Goal: Task Accomplishment & Management: Manage account settings

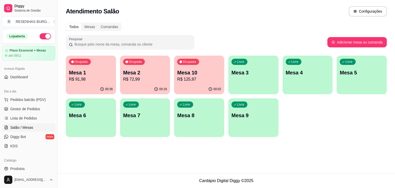
click at [93, 80] on p "R$ 91,98" at bounding box center [91, 79] width 44 height 6
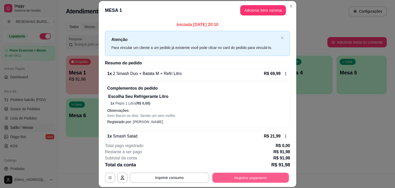
click at [260, 179] on button "Registrar pagamento" at bounding box center [250, 177] width 77 height 10
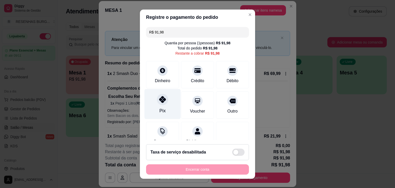
click at [159, 102] on icon at bounding box center [162, 99] width 7 height 7
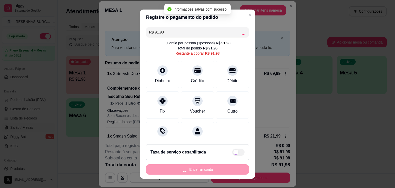
type input "R$ 0,00"
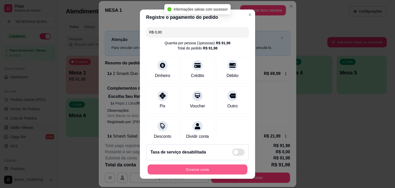
click at [226, 169] on button "Encerrar conta" at bounding box center [198, 169] width 100 height 10
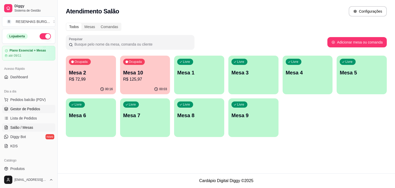
click at [37, 110] on span "Gestor de Pedidos" at bounding box center [25, 108] width 30 height 5
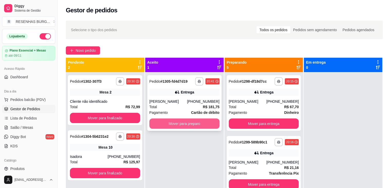
click at [194, 126] on button "Mover para preparo" at bounding box center [184, 123] width 70 height 10
click at [176, 123] on button "Mover para preparo" at bounding box center [184, 123] width 70 height 10
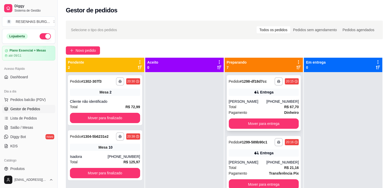
click at [254, 104] on div "Total R$ 67,70" at bounding box center [264, 107] width 70 height 6
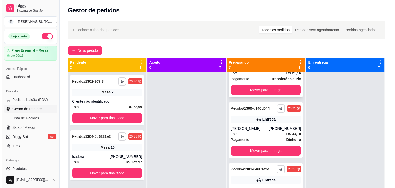
scroll to position [103, 0]
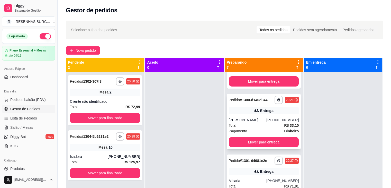
click at [267, 122] on div "Total R$ 33,10" at bounding box center [264, 125] width 70 height 6
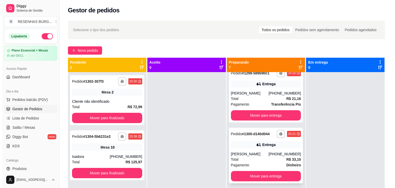
scroll to position [0, 0]
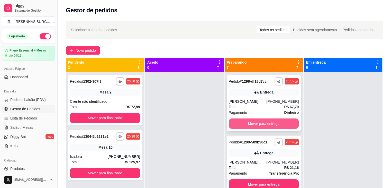
click at [263, 122] on button "Mover para entrega" at bounding box center [264, 123] width 70 height 10
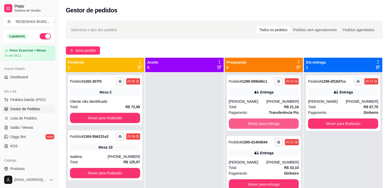
click at [263, 122] on button "Mover para entrega" at bounding box center [264, 123] width 70 height 10
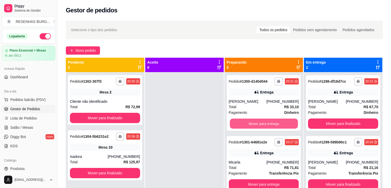
click at [263, 122] on button "Mover para entrega" at bounding box center [264, 124] width 68 height 10
click at [263, 122] on button "Mover para entrega" at bounding box center [264, 123] width 70 height 10
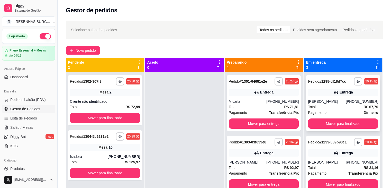
click at [344, 93] on div "Entrega" at bounding box center [346, 91] width 13 height 5
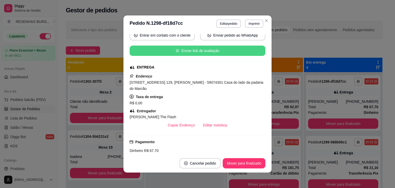
scroll to position [77, 0]
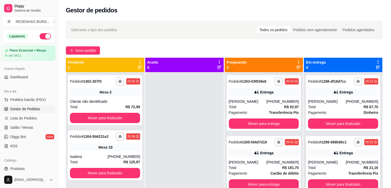
click at [328, 165] on div "Total R$ 21,16" at bounding box center [343, 168] width 70 height 6
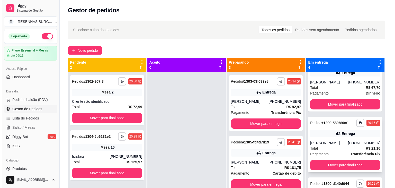
scroll to position [60, 0]
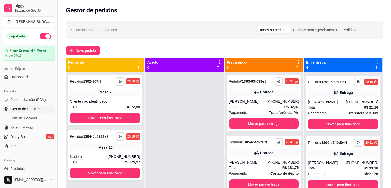
click at [318, 162] on div "[PERSON_NAME]" at bounding box center [327, 162] width 38 height 5
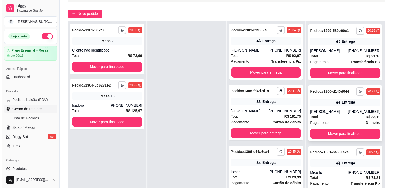
scroll to position [77, 0]
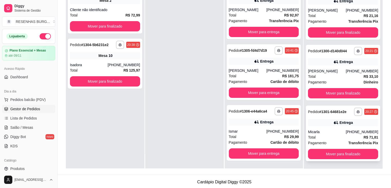
click at [317, 129] on div "Micarla" at bounding box center [327, 131] width 38 height 5
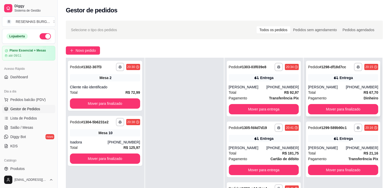
scroll to position [26, 0]
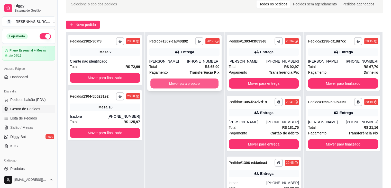
click at [193, 82] on button "Mover para preparo" at bounding box center [184, 83] width 68 height 10
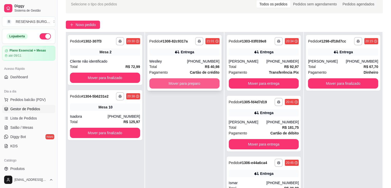
click at [169, 84] on button "Mover para preparo" at bounding box center [184, 83] width 70 height 10
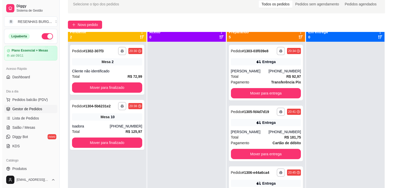
scroll to position [0, 0]
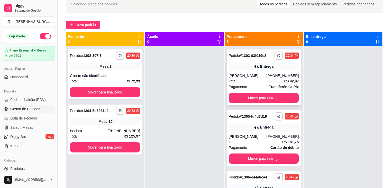
click at [268, 71] on div "**********" at bounding box center [264, 77] width 74 height 56
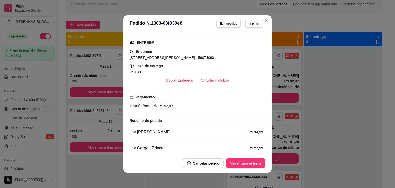
scroll to position [103, 0]
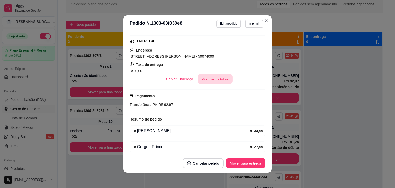
click at [213, 81] on button "Vincular motoboy" at bounding box center [215, 79] width 35 height 10
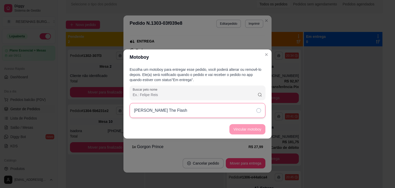
click at [249, 109] on div "[PERSON_NAME] The Flash" at bounding box center [198, 110] width 136 height 15
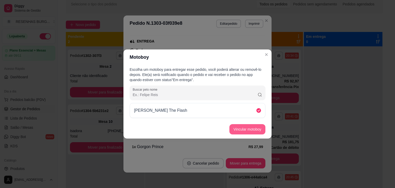
click at [253, 130] on button "Vincular motoboy" at bounding box center [247, 129] width 36 height 10
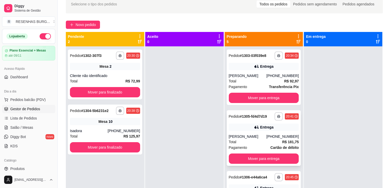
click at [255, 133] on div "**********" at bounding box center [264, 138] width 74 height 56
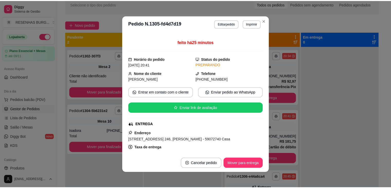
scroll to position [51, 0]
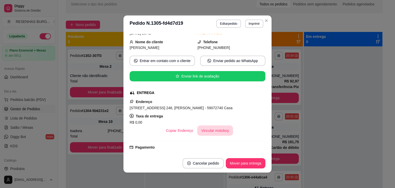
click at [216, 129] on button "Vincular motoboy" at bounding box center [215, 130] width 36 height 10
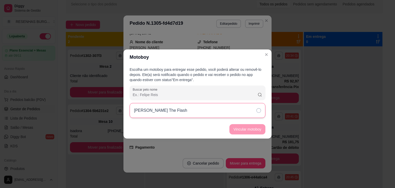
click at [247, 106] on div "[PERSON_NAME] The Flash" at bounding box center [198, 110] width 136 height 15
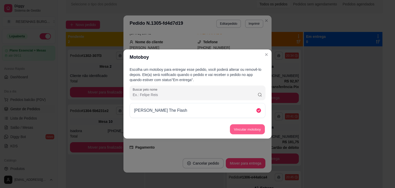
click at [248, 126] on button "Vincular motoboy" at bounding box center [247, 129] width 35 height 10
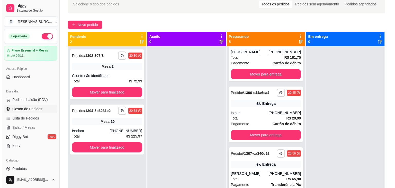
scroll to position [121, 0]
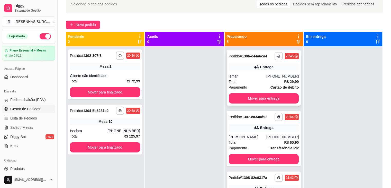
click at [249, 79] on div "Total R$ 29,99" at bounding box center [264, 82] width 70 height 6
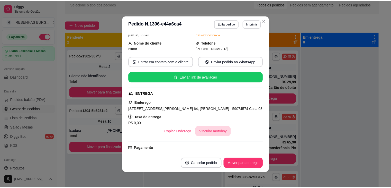
scroll to position [51, 0]
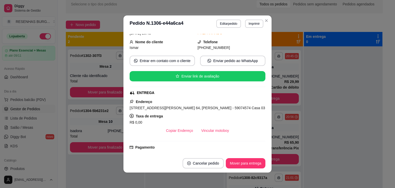
click at [217, 129] on button "Vincular motoboy" at bounding box center [215, 130] width 36 height 10
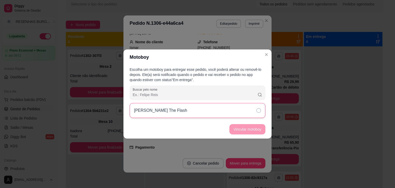
click at [239, 112] on div "[PERSON_NAME] The Flash" at bounding box center [198, 110] width 136 height 15
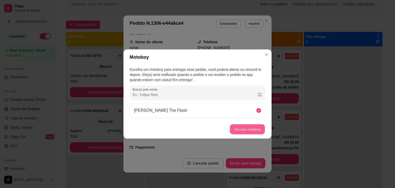
click at [241, 131] on button "Vincular motoboy" at bounding box center [247, 129] width 35 height 10
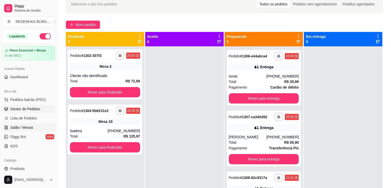
click at [30, 127] on span "Salão / Mesas" at bounding box center [21, 127] width 23 height 5
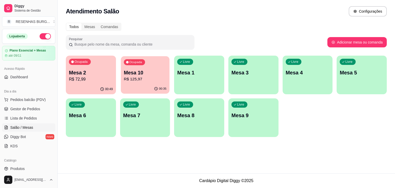
click at [144, 77] on p "R$ 125,97" at bounding box center [145, 79] width 43 height 6
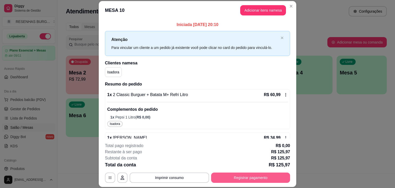
click at [238, 181] on button "Registrar pagamento" at bounding box center [250, 177] width 79 height 10
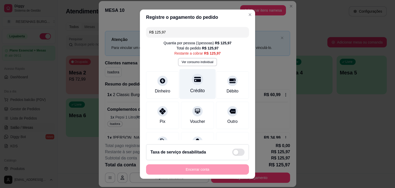
click at [196, 83] on div "Crédito" at bounding box center [197, 84] width 36 height 30
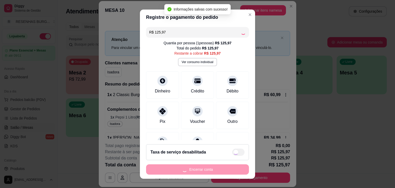
type input "R$ 0,00"
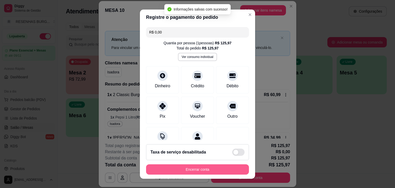
click at [199, 169] on button "Encerrar conta" at bounding box center [197, 169] width 103 height 10
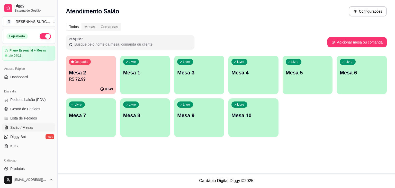
click at [26, 113] on ul "Pedidos balcão (PDV) Gestor de Pedidos Lista de Pedidos Salão / Mesas Diggy Bot…" at bounding box center [28, 122] width 53 height 54
click at [25, 107] on span "Gestor de Pedidos" at bounding box center [25, 108] width 30 height 5
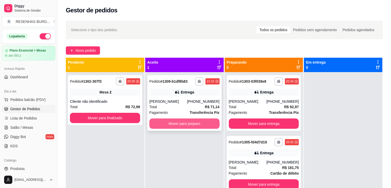
click at [179, 126] on button "Mover para preparo" at bounding box center [184, 123] width 70 height 10
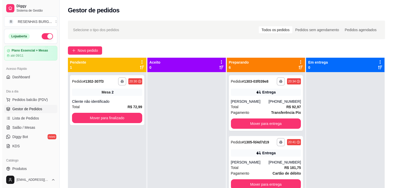
scroll to position [51, 0]
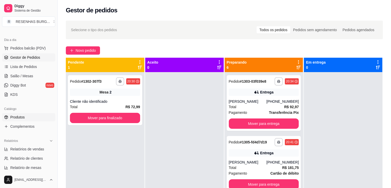
drag, startPoint x: 29, startPoint y: 119, endPoint x: 33, endPoint y: 117, distance: 4.0
click at [30, 119] on link "Produtos" at bounding box center [28, 117] width 53 height 8
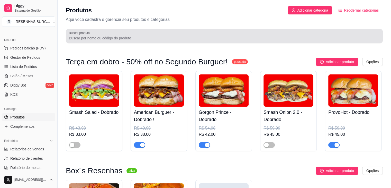
click at [176, 31] on div at bounding box center [224, 36] width 311 height 10
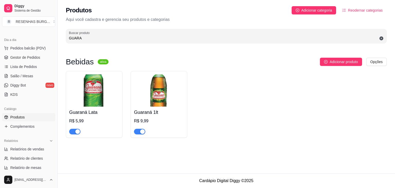
type input "GUARA"
click at [142, 131] on div "button" at bounding box center [142, 131] width 5 height 5
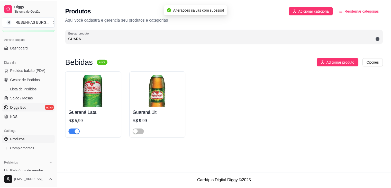
scroll to position [77, 0]
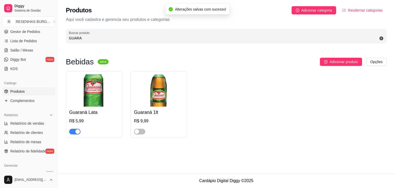
drag, startPoint x: 83, startPoint y: 33, endPoint x: 0, endPoint y: 9, distance: 86.7
click at [0, 10] on div "Diggy Sistema de Gestão R RESENHAS BURG ... Loja aberta Plano Essencial + Mesas…" at bounding box center [197, 94] width 395 height 188
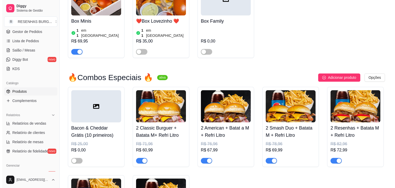
scroll to position [206, 0]
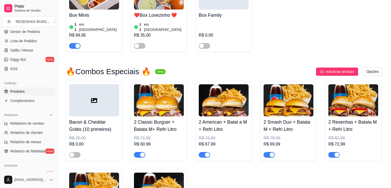
click at [98, 97] on div at bounding box center [94, 100] width 50 height 32
click at [161, 96] on img at bounding box center [159, 100] width 50 height 32
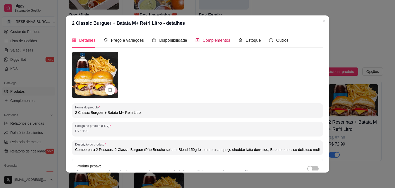
click at [209, 41] on span "Complementos" at bounding box center [217, 40] width 28 height 4
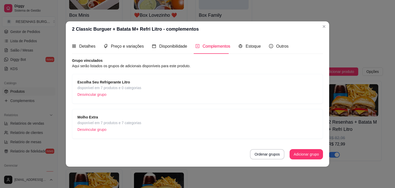
click at [139, 87] on span "disponível em 7 produtos e 0 categorias" at bounding box center [109, 88] width 64 height 6
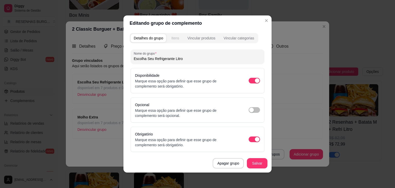
click at [171, 38] on div "Itens" at bounding box center [175, 37] width 8 height 5
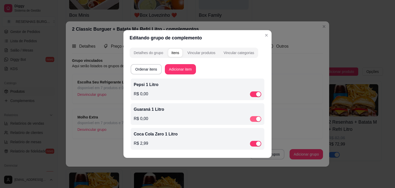
click at [254, 120] on span "button" at bounding box center [255, 119] width 11 height 6
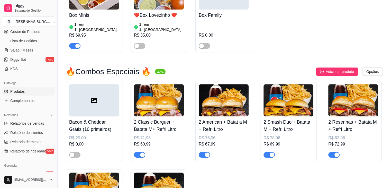
click at [158, 99] on img at bounding box center [159, 100] width 50 height 32
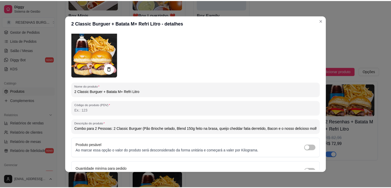
scroll to position [0, 0]
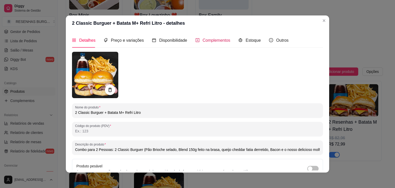
click at [216, 41] on span "Complementos" at bounding box center [217, 40] width 28 height 4
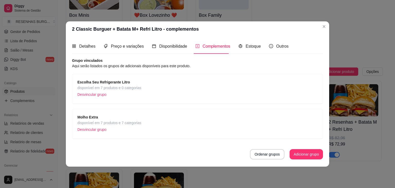
click at [115, 85] on span "disponível em 7 produtos e 0 categorias" at bounding box center [109, 88] width 64 height 6
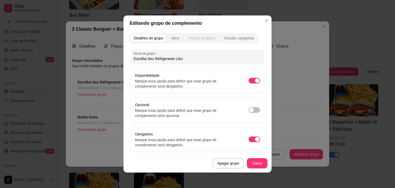
click at [196, 39] on div "Vincular produtos" at bounding box center [201, 37] width 28 height 5
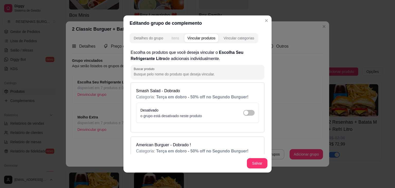
click at [174, 39] on div "Itens" at bounding box center [175, 37] width 8 height 5
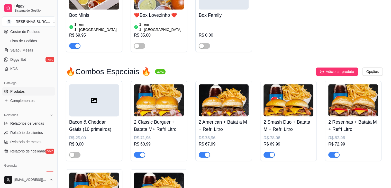
click at [223, 96] on img at bounding box center [224, 100] width 50 height 32
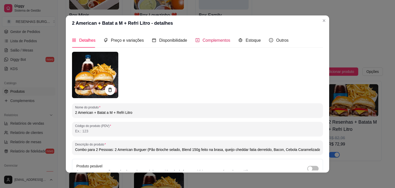
click at [211, 42] on span "Complementos" at bounding box center [217, 40] width 28 height 4
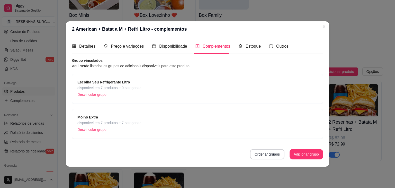
click at [110, 86] on span "disponível em 7 produtos e 0 categorias" at bounding box center [109, 88] width 64 height 6
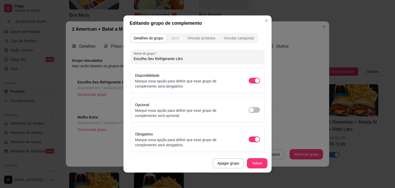
click at [175, 40] on div "Itens" at bounding box center [175, 37] width 8 height 5
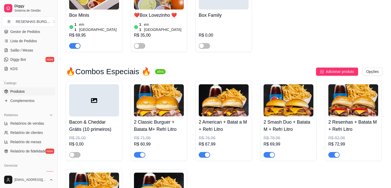
click at [289, 90] on img at bounding box center [288, 100] width 50 height 32
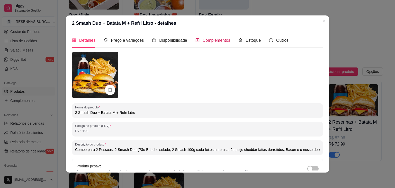
click at [203, 42] on span "Complementos" at bounding box center [217, 40] width 28 height 4
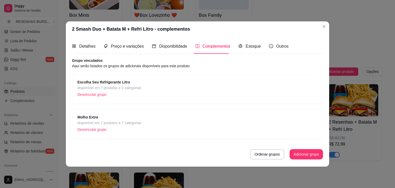
click at [118, 86] on span "disponível em 7 produtos e 0 categorias" at bounding box center [109, 88] width 64 height 6
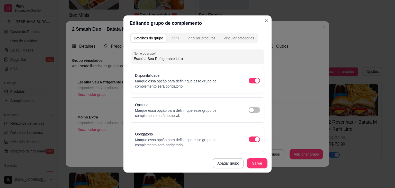
click at [171, 39] on div "Itens" at bounding box center [175, 37] width 8 height 5
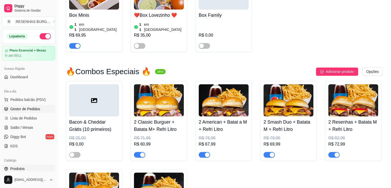
click at [25, 108] on span "Gestor de Pedidos" at bounding box center [25, 108] width 30 height 5
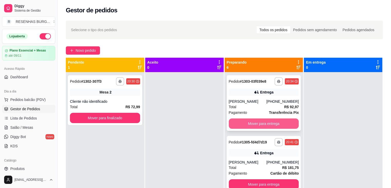
click at [253, 126] on button "Mover para entrega" at bounding box center [264, 123] width 70 height 10
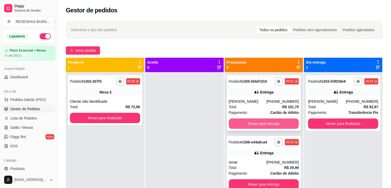
click at [256, 123] on button "Mover para entrega" at bounding box center [264, 123] width 70 height 10
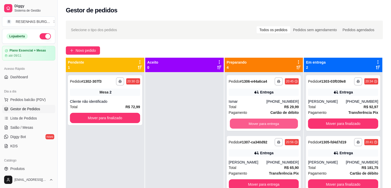
click at [256, 123] on button "Mover para entrega" at bounding box center [264, 124] width 68 height 10
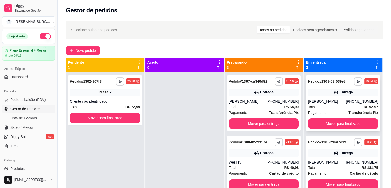
click at [322, 104] on div "Total R$ 92,97" at bounding box center [343, 107] width 70 height 6
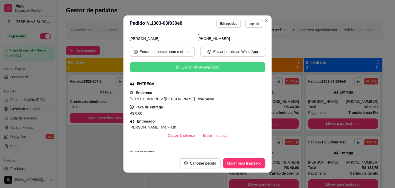
scroll to position [77, 0]
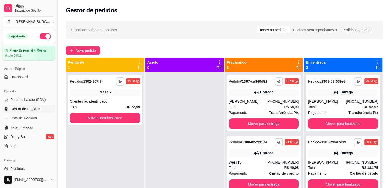
click at [327, 155] on div "Entrega" at bounding box center [343, 152] width 70 height 7
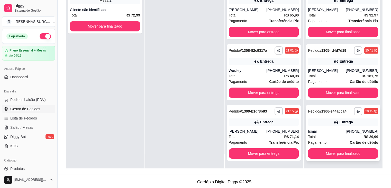
click at [319, 125] on div "Entrega" at bounding box center [343, 121] width 70 height 7
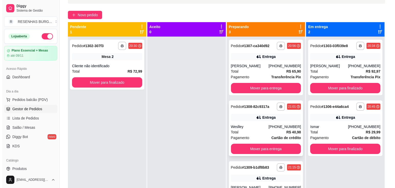
scroll to position [0, 0]
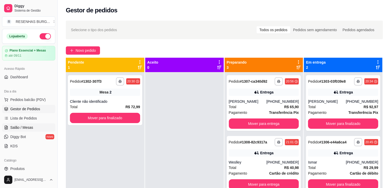
click at [24, 125] on span "Salão / Mesas" at bounding box center [21, 127] width 23 height 5
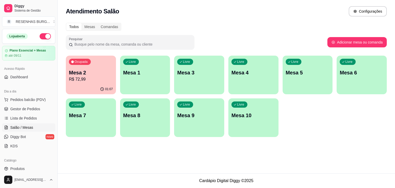
click at [98, 78] on p "R$ 72,99" at bounding box center [91, 79] width 44 height 6
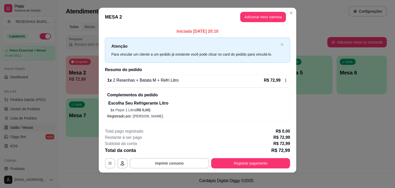
scroll to position [5, 0]
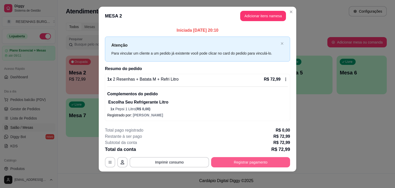
click at [237, 163] on button "Registrar pagamento" at bounding box center [250, 162] width 79 height 10
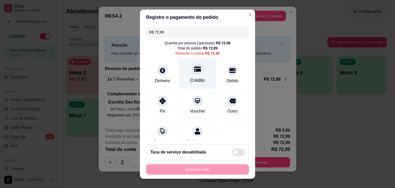
click at [190, 77] on div "Crédito" at bounding box center [197, 80] width 15 height 7
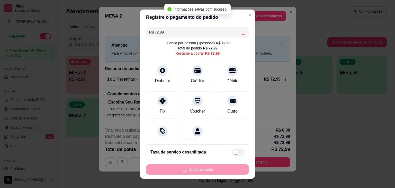
type input "R$ 0,00"
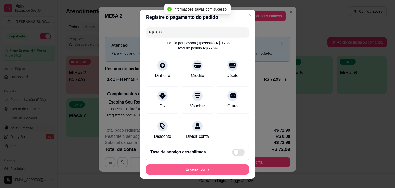
click at [173, 169] on button "Encerrar conta" at bounding box center [197, 169] width 103 height 10
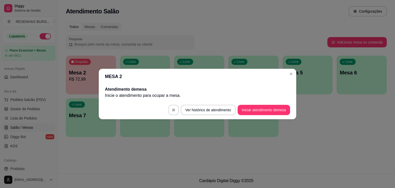
scroll to position [0, 0]
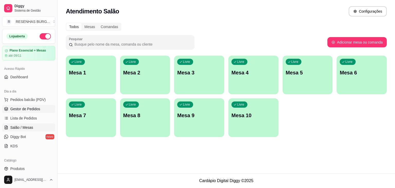
click at [34, 111] on link "Gestor de Pedidos" at bounding box center [28, 109] width 53 height 8
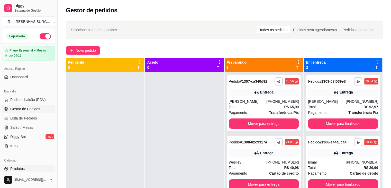
click at [24, 169] on span "Produtos" at bounding box center [17, 168] width 14 height 5
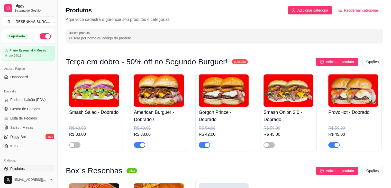
click at [111, 37] on input "Buscar produto" at bounding box center [224, 37] width 311 height 5
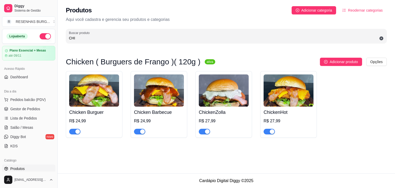
type input "CHI"
click at [89, 90] on img at bounding box center [94, 90] width 50 height 32
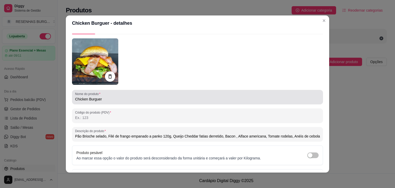
scroll to position [26, 0]
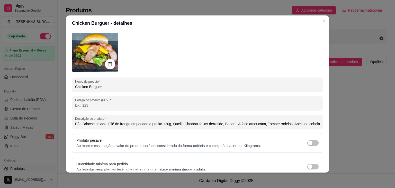
click at [301, 123] on input "Pão Brioche selado, Filé de frango empanado a panko 120g, Queijo Cheddar fatias…" at bounding box center [197, 123] width 245 height 5
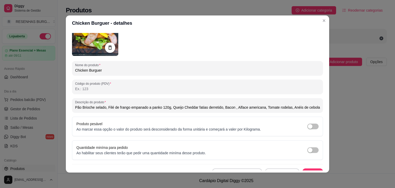
scroll to position [50, 0]
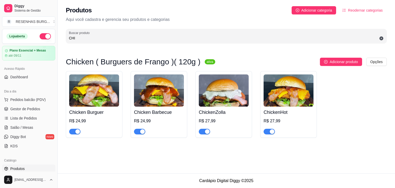
click at [103, 92] on img at bounding box center [94, 90] width 50 height 32
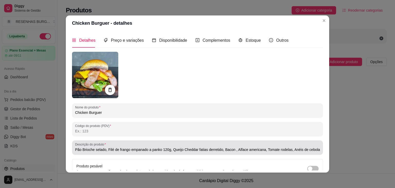
click at [280, 150] on input "Pão Brioche selado, Filé de frango empanado a panko 120g, Queijo Cheddar fatias…" at bounding box center [197, 149] width 245 height 5
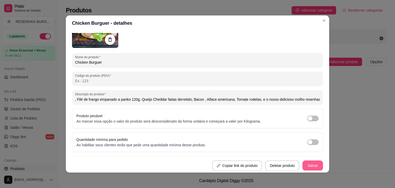
type input "Pão Brioche selado, Filé de frango empanado a panko 120g, Queijo Cheddar fatias…"
click at [308, 164] on button "Salvar" at bounding box center [313, 165] width 20 height 10
click at [323, 25] on header "Chicken Burguer - detalhes" at bounding box center [197, 22] width 263 height 15
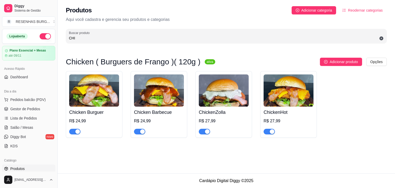
click at [176, 89] on img at bounding box center [159, 90] width 50 height 32
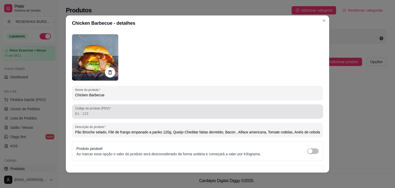
scroll to position [26, 0]
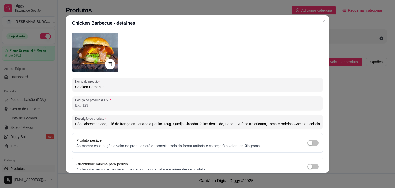
click at [289, 124] on input "Pão Brioche selado, Filé de frango empanado a panko 120g, Queijo Cheddar fatias…" at bounding box center [197, 123] width 245 height 5
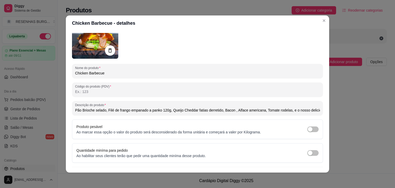
scroll to position [50, 0]
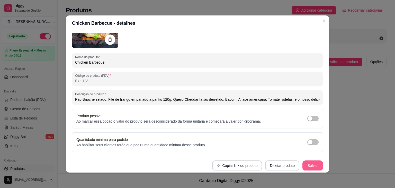
type input "Pão Brioche selado, Filé de frango empanado a panko 120g, Queijo Cheddar fatias…"
click at [307, 167] on button "Salvar" at bounding box center [312, 165] width 21 height 10
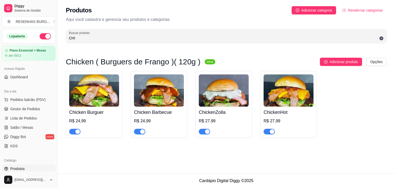
click at [219, 90] on img at bounding box center [224, 90] width 50 height 32
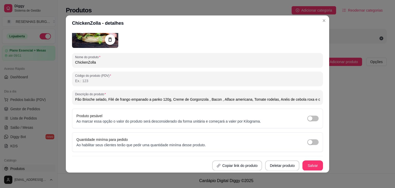
drag, startPoint x: 274, startPoint y: 99, endPoint x: 306, endPoint y: 100, distance: 32.9
click at [306, 100] on input "Pão Brioche selado, Filé de frango empanado a panko 120g, Creme de Gorgonzola ,…" at bounding box center [197, 99] width 245 height 5
type input "Pão Brioche selado, Filé de frango empanado a panko 120g, Creme de Gorgonzola ,…"
click at [308, 166] on button "Salvar" at bounding box center [313, 165] width 20 height 10
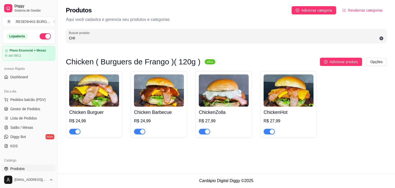
click at [296, 94] on img at bounding box center [288, 90] width 50 height 32
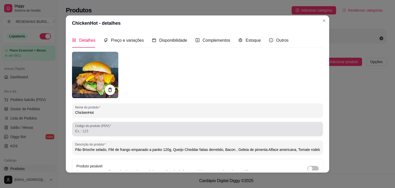
scroll to position [26, 0]
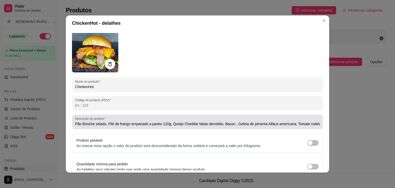
click at [285, 122] on input "Pão Brioche selado, Filé de frango empanado a panko 120g, Queijo Cheddar fatias…" at bounding box center [197, 123] width 245 height 5
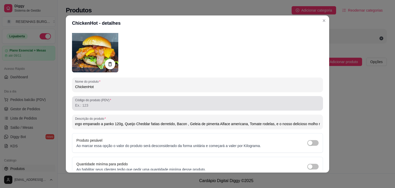
scroll to position [50, 0]
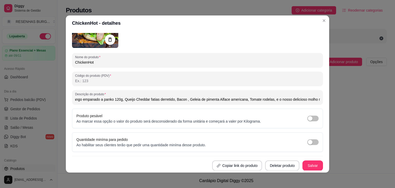
type input "Pão Brioche selado, Filé de frango empanado a panko 120g, Queijo Cheddar fatias…"
click at [307, 167] on button "Salvar" at bounding box center [313, 165] width 20 height 10
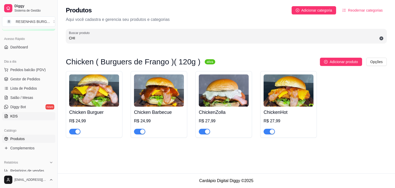
scroll to position [0, 0]
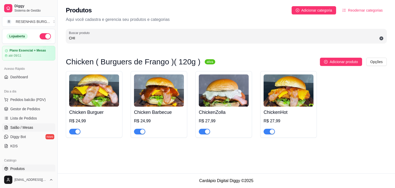
drag, startPoint x: 25, startPoint y: 125, endPoint x: 36, endPoint y: 125, distance: 10.6
click at [25, 125] on span "Salão / Mesas" at bounding box center [21, 127] width 23 height 5
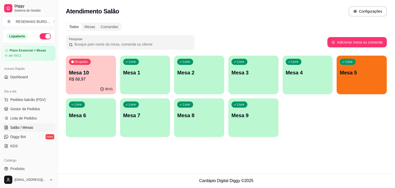
click at [361, 74] on p "Mesa 5" at bounding box center [362, 72] width 44 height 7
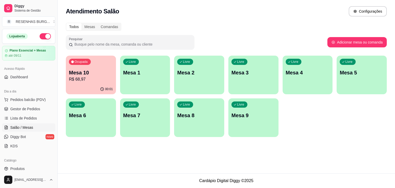
click at [88, 79] on p "R$ 68,97" at bounding box center [91, 79] width 44 height 6
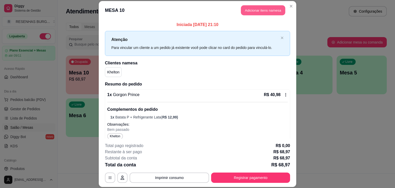
click at [269, 13] on button "Adicionar itens na mesa" at bounding box center [263, 10] width 44 height 10
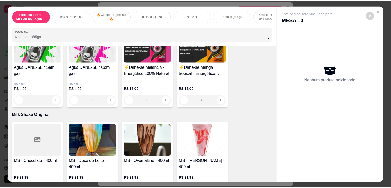
scroll to position [1234, 0]
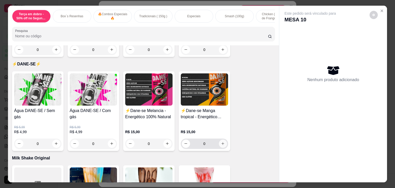
click at [221, 141] on icon "increase-product-quantity" at bounding box center [223, 143] width 4 height 4
type input "1"
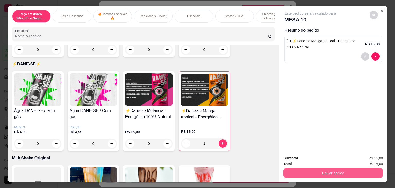
click at [304, 170] on button "Enviar pedido" at bounding box center [332, 173] width 99 height 10
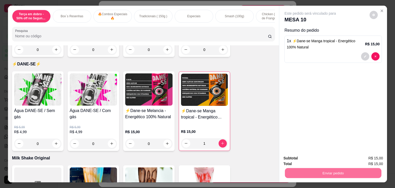
click at [327, 157] on button "Registrar cliente" at bounding box center [335, 158] width 34 height 10
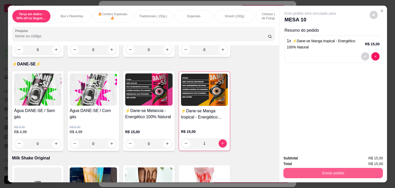
click at [329, 171] on button "Enviar pedido" at bounding box center [332, 173] width 99 height 10
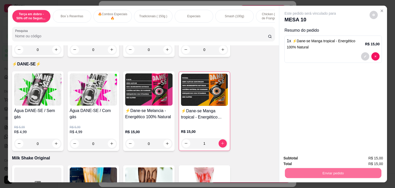
click at [367, 157] on button "Enviar pedido" at bounding box center [369, 158] width 28 height 10
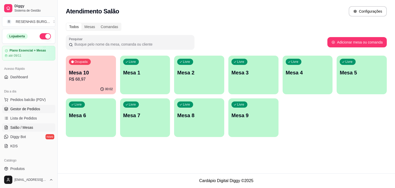
click at [23, 105] on link "Gestor de Pedidos" at bounding box center [28, 109] width 53 height 8
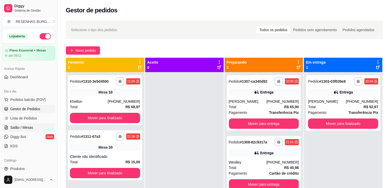
click at [24, 130] on link "Salão / Mesas" at bounding box center [28, 127] width 53 height 8
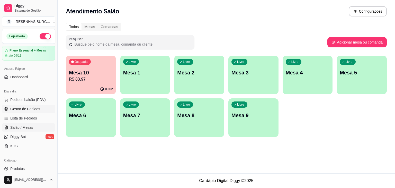
click at [21, 110] on span "Gestor de Pedidos" at bounding box center [25, 108] width 30 height 5
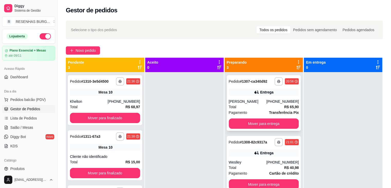
click at [255, 103] on div "[PERSON_NAME]" at bounding box center [248, 101] width 38 height 5
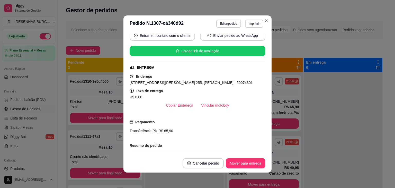
scroll to position [77, 0]
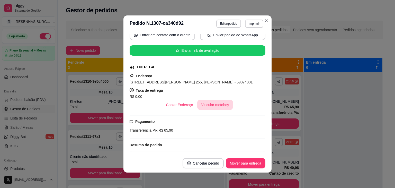
click at [213, 106] on button "Vincular motoboy" at bounding box center [215, 104] width 36 height 10
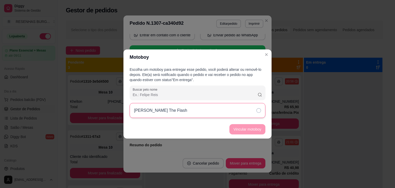
click at [244, 110] on div "[PERSON_NAME] The Flash" at bounding box center [198, 110] width 136 height 15
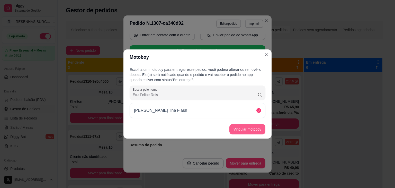
click at [249, 131] on button "Vincular motoboy" at bounding box center [247, 129] width 36 height 10
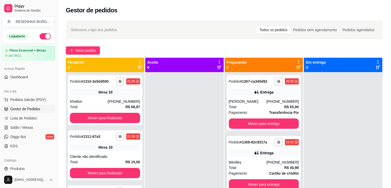
click at [260, 157] on div "**********" at bounding box center [264, 164] width 74 height 56
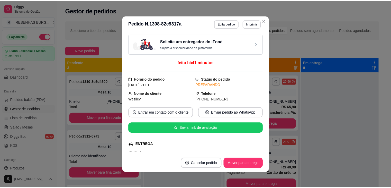
scroll to position [51, 0]
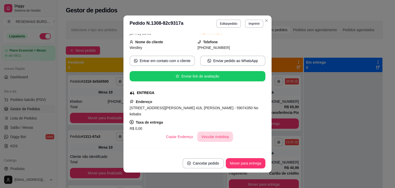
click at [225, 131] on button "Vincular motoboy" at bounding box center [215, 136] width 36 height 10
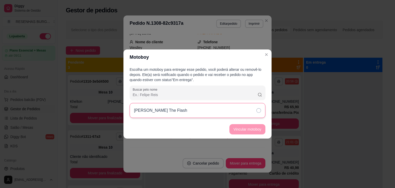
click at [248, 113] on div "[PERSON_NAME] The Flash" at bounding box center [198, 110] width 136 height 15
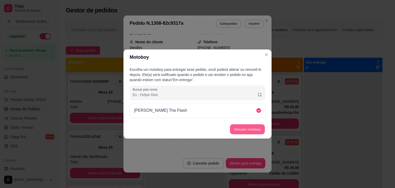
click at [247, 127] on button "Vincular motoboy" at bounding box center [247, 129] width 35 height 10
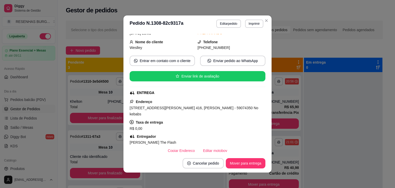
click at [267, 24] on header "**********" at bounding box center [197, 23] width 148 height 16
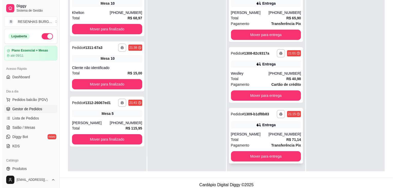
scroll to position [78, 0]
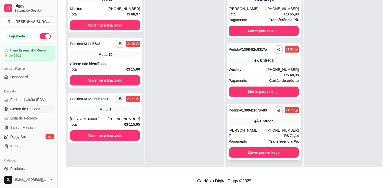
click at [253, 125] on div "**********" at bounding box center [264, 132] width 74 height 56
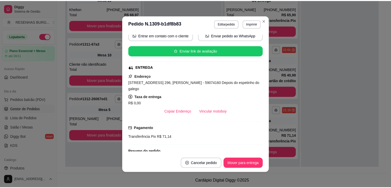
scroll to position [77, 0]
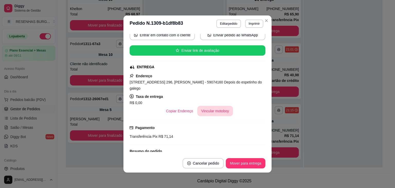
click at [216, 110] on button "Vincular motoboy" at bounding box center [215, 111] width 36 height 10
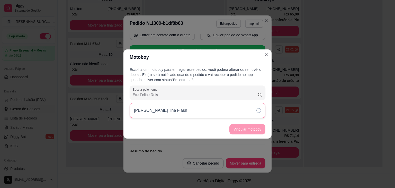
click at [252, 114] on div "[PERSON_NAME] The Flash" at bounding box center [198, 110] width 136 height 15
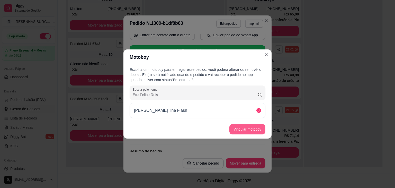
click at [254, 128] on button "Vincular motoboy" at bounding box center [247, 129] width 36 height 10
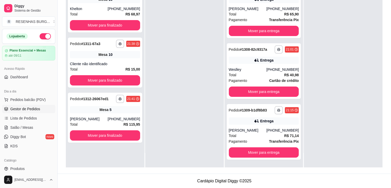
scroll to position [0, 0]
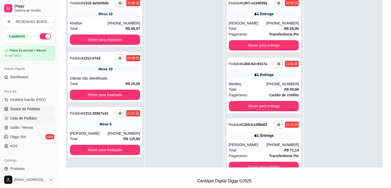
click at [33, 118] on span "Lista de Pedidos" at bounding box center [23, 117] width 27 height 5
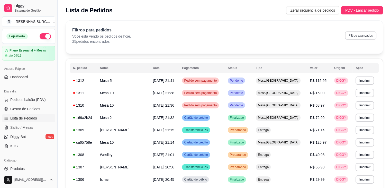
click at [360, 36] on button "Filtros avançados" at bounding box center [360, 35] width 31 height 8
select select "0"
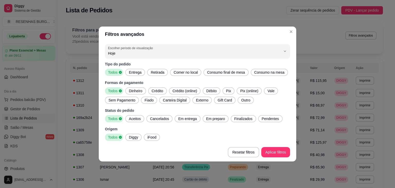
click at [138, 73] on span "Entrega" at bounding box center [135, 72] width 17 height 5
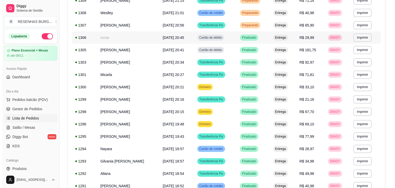
scroll to position [96, 0]
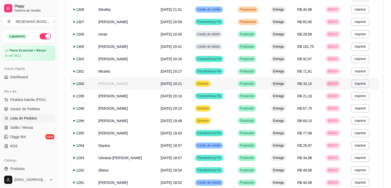
click at [207, 85] on span "Dinheiro" at bounding box center [203, 83] width 14 height 4
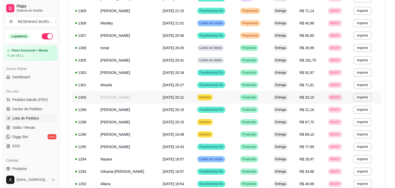
scroll to position [70, 0]
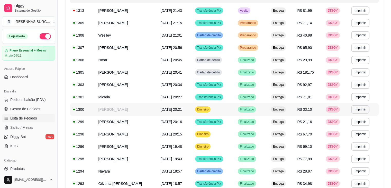
click at [108, 109] on td "[PERSON_NAME]" at bounding box center [126, 109] width 62 height 12
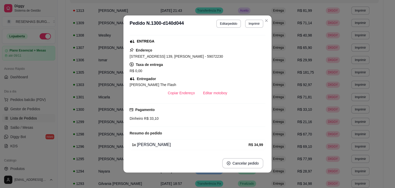
scroll to position [89, 0]
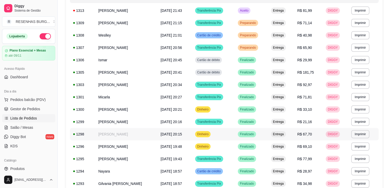
click at [122, 133] on td "[PERSON_NAME]" at bounding box center [126, 134] width 62 height 12
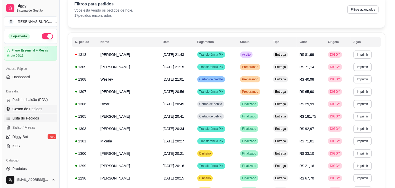
scroll to position [0, 0]
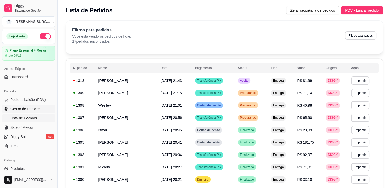
click at [21, 109] on span "Gestor de Pedidos" at bounding box center [25, 108] width 30 height 5
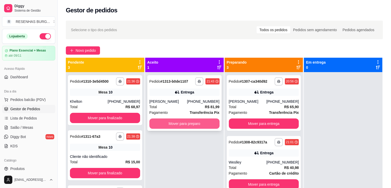
click at [181, 124] on button "Mover para preparo" at bounding box center [184, 123] width 70 height 10
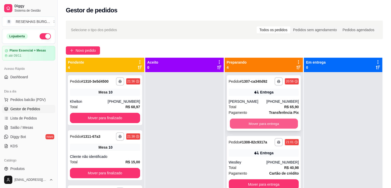
click at [248, 123] on button "Mover para entrega" at bounding box center [264, 124] width 68 height 10
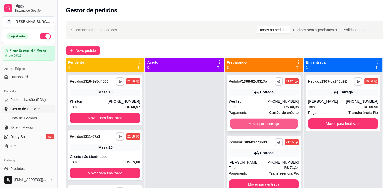
click at [260, 122] on button "Mover para entrega" at bounding box center [264, 124] width 68 height 10
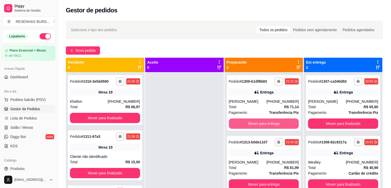
click at [260, 122] on button "Mover para entrega" at bounding box center [264, 123] width 70 height 10
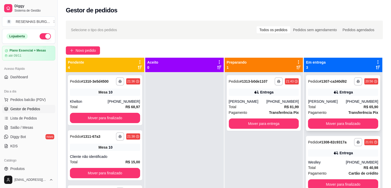
click at [325, 98] on div "**********" at bounding box center [343, 103] width 74 height 56
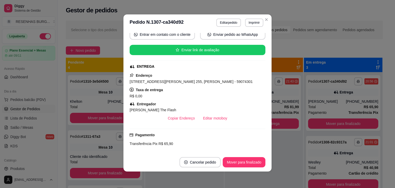
scroll to position [77, 0]
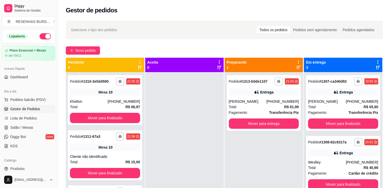
click at [337, 168] on div "Total R$ 40,98" at bounding box center [343, 168] width 70 height 6
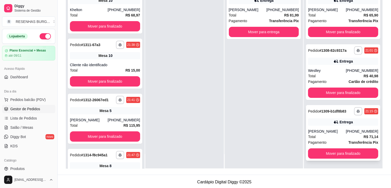
click at [319, 134] on div "Total R$ 71,14" at bounding box center [343, 137] width 70 height 6
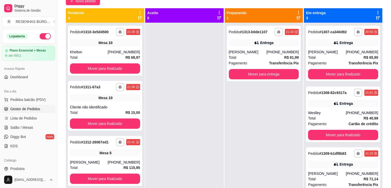
scroll to position [26, 0]
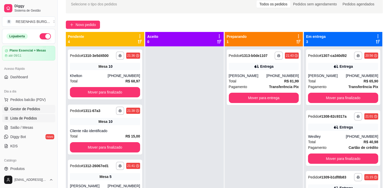
click at [31, 119] on span "Lista de Pedidos" at bounding box center [23, 117] width 27 height 5
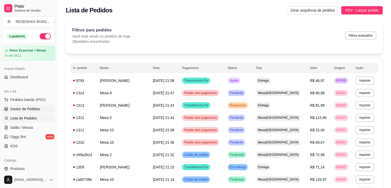
click at [23, 107] on span "Gestor de Pedidos" at bounding box center [25, 108] width 30 height 5
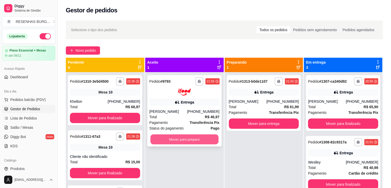
click at [174, 142] on button "Mover para preparo" at bounding box center [184, 139] width 68 height 10
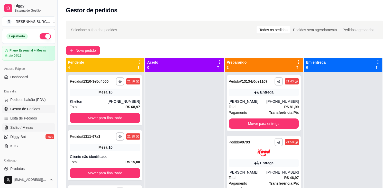
click at [24, 128] on span "Salão / Mesas" at bounding box center [21, 127] width 23 height 5
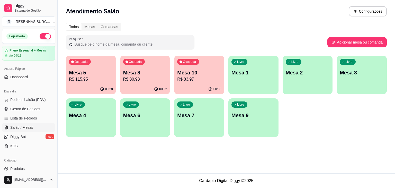
click at [194, 75] on p "Mesa 10" at bounding box center [199, 72] width 44 height 7
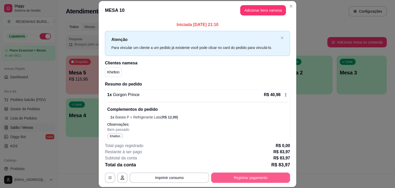
click at [240, 171] on div "**********" at bounding box center [197, 162] width 185 height 40
click at [242, 177] on button "Registrar pagamento" at bounding box center [250, 177] width 79 height 10
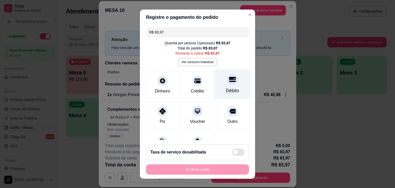
click at [227, 84] on div at bounding box center [232, 79] width 11 height 11
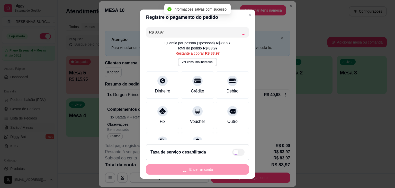
type input "R$ 0,00"
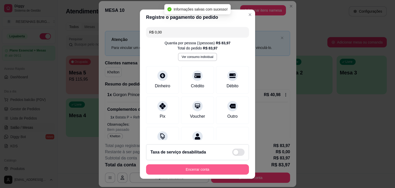
click at [219, 166] on button "Encerrar conta" at bounding box center [197, 169] width 103 height 10
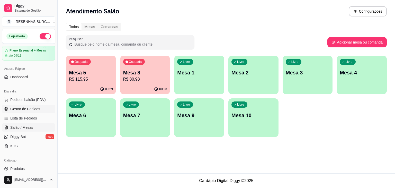
click at [20, 111] on span "Gestor de Pedidos" at bounding box center [25, 108] width 30 height 5
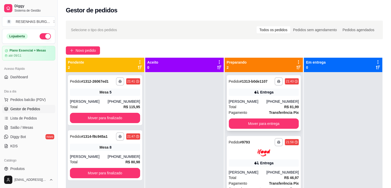
click at [253, 101] on div "[PERSON_NAME]" at bounding box center [248, 101] width 38 height 5
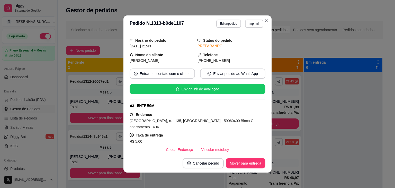
scroll to position [51, 0]
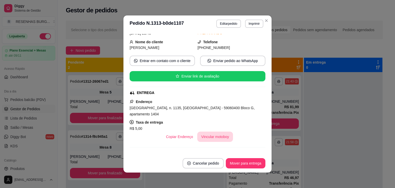
click at [218, 137] on button "Vincular motoboy" at bounding box center [215, 136] width 36 height 10
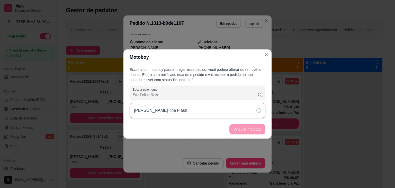
click at [243, 109] on div "[PERSON_NAME] The Flash" at bounding box center [198, 110] width 136 height 15
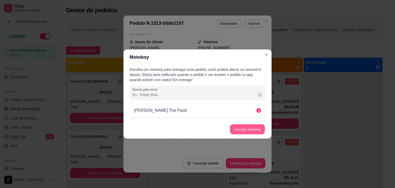
click at [252, 131] on button "Vincular motoboy" at bounding box center [247, 129] width 35 height 10
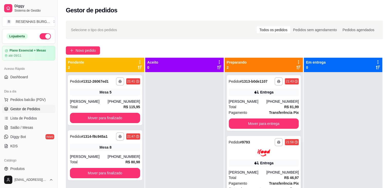
click at [264, 154] on img at bounding box center [263, 152] width 13 height 7
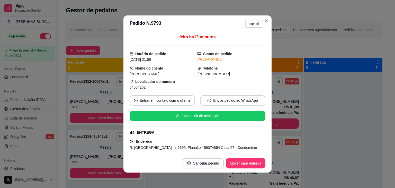
scroll to position [26, 0]
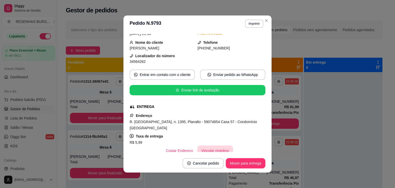
click at [215, 149] on button "Vincular motoboy" at bounding box center [215, 150] width 36 height 10
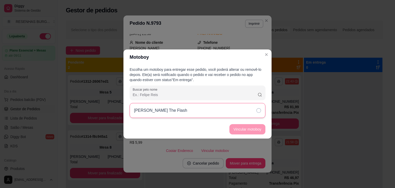
click at [242, 110] on div "[PERSON_NAME] The Flash" at bounding box center [198, 110] width 136 height 15
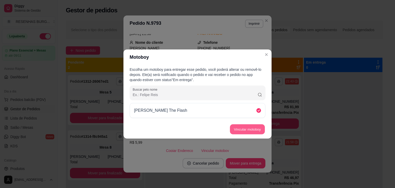
click at [244, 126] on button "Vincular motoboy" at bounding box center [247, 129] width 35 height 10
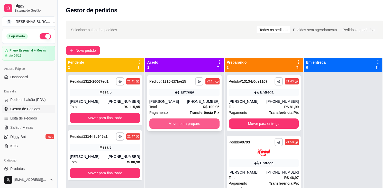
click at [191, 125] on button "Mover para preparo" at bounding box center [184, 123] width 70 height 10
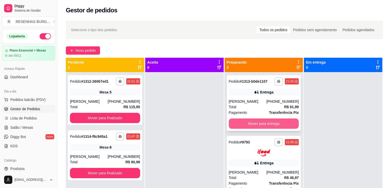
click at [260, 122] on button "Mover para entrega" at bounding box center [264, 123] width 70 height 10
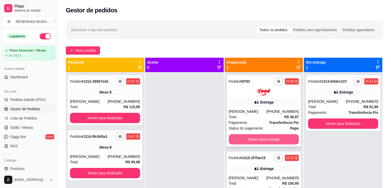
click at [261, 137] on button "Mover para entrega" at bounding box center [264, 139] width 70 height 10
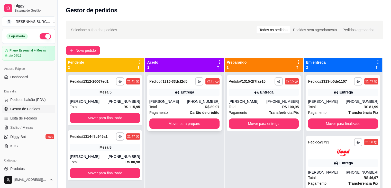
click at [184, 110] on div "Total R$ 89,97" at bounding box center [184, 107] width 70 height 6
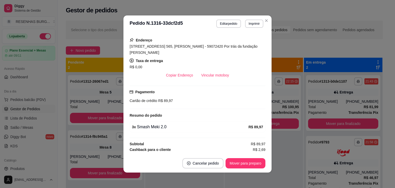
scroll to position [118, 0]
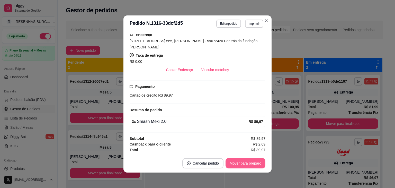
click at [248, 163] on button "Mover para preparo" at bounding box center [245, 163] width 40 height 10
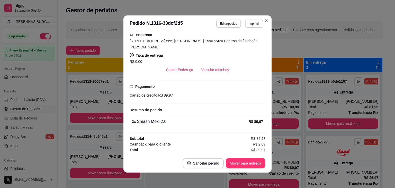
scroll to position [93, 0]
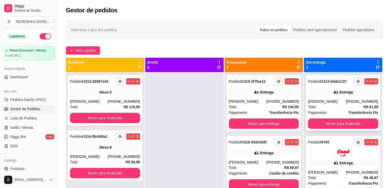
click at [333, 93] on icon at bounding box center [335, 91] width 5 height 5
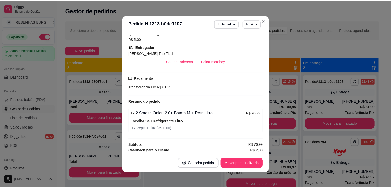
scroll to position [147, 0]
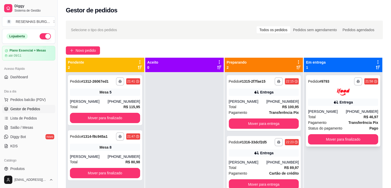
click at [335, 99] on icon at bounding box center [335, 101] width 5 height 5
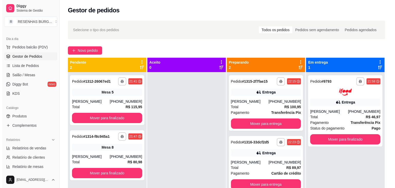
scroll to position [51, 0]
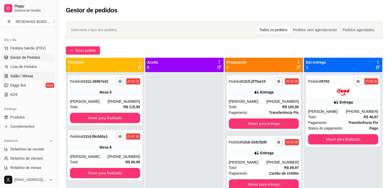
click at [33, 75] on link "Salão / Mesas" at bounding box center [28, 76] width 53 height 8
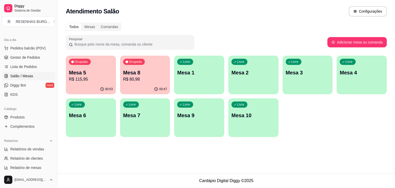
click at [142, 68] on div "Ocupada Mesa 8 R$ 80,98" at bounding box center [145, 70] width 50 height 29
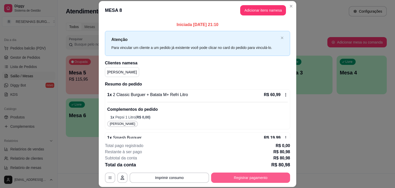
click at [239, 181] on button "Registrar pagamento" at bounding box center [250, 177] width 79 height 10
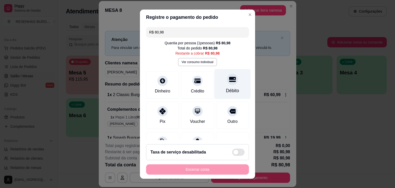
click at [229, 77] on icon at bounding box center [232, 79] width 7 height 5
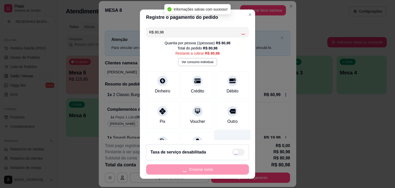
type input "R$ 0,00"
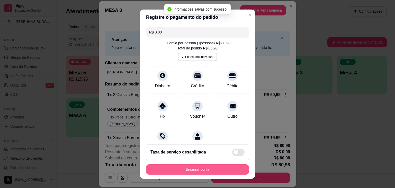
click at [224, 171] on button "Encerrar conta" at bounding box center [197, 169] width 103 height 10
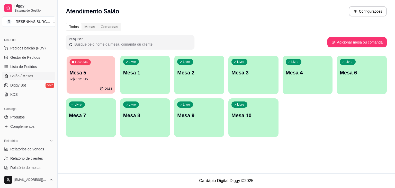
click at [89, 76] on p "Mesa 5" at bounding box center [91, 72] width 43 height 7
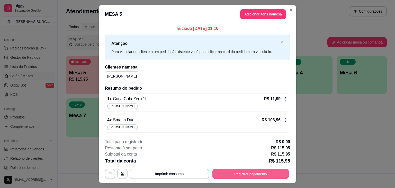
click at [253, 175] on button "Registrar pagamento" at bounding box center [250, 173] width 77 height 10
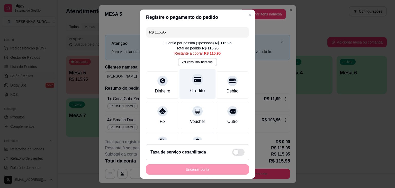
click at [194, 88] on div "Crédito" at bounding box center [197, 90] width 15 height 7
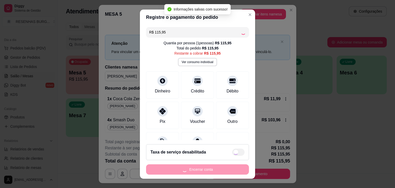
type input "R$ 0,00"
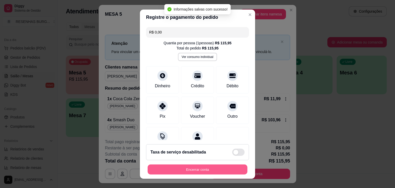
click at [216, 170] on button "Encerrar conta" at bounding box center [198, 169] width 100 height 10
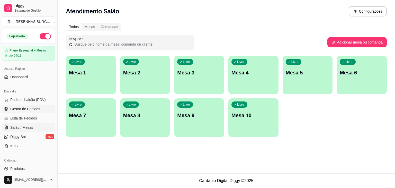
click at [28, 107] on span "Gestor de Pedidos" at bounding box center [25, 108] width 30 height 5
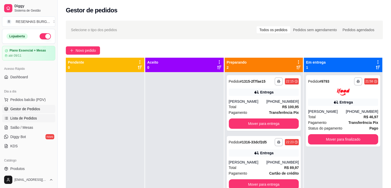
click at [24, 119] on span "Lista de Pedidos" at bounding box center [23, 117] width 27 height 5
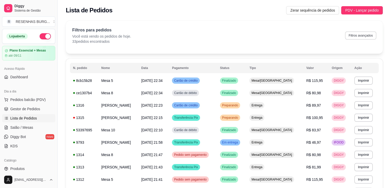
click at [363, 32] on button "Filtros avançados" at bounding box center [360, 35] width 31 height 8
select select "0"
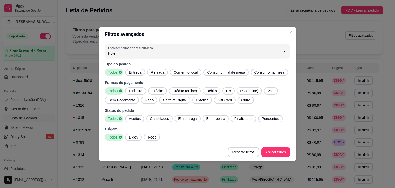
click at [132, 75] on div "Entrega" at bounding box center [135, 72] width 20 height 7
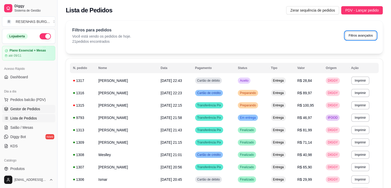
click at [28, 109] on span "Gestor de Pedidos" at bounding box center [25, 108] width 30 height 5
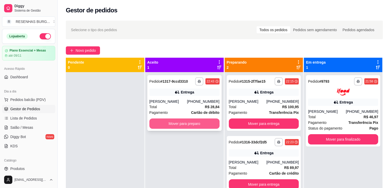
click at [167, 124] on button "Mover para preparo" at bounding box center [184, 123] width 70 height 10
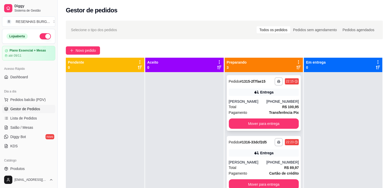
click at [253, 103] on div "[PERSON_NAME]" at bounding box center [248, 101] width 38 height 5
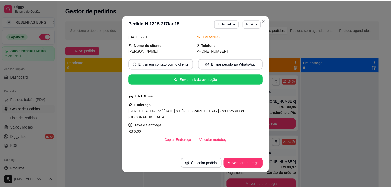
scroll to position [51, 0]
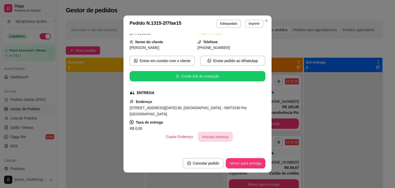
click at [211, 132] on button "Vincular motoboy" at bounding box center [215, 137] width 35 height 10
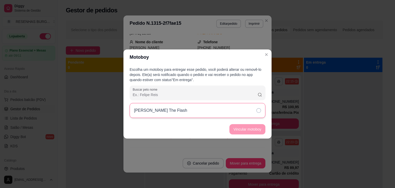
click at [249, 112] on div "[PERSON_NAME] The Flash" at bounding box center [198, 110] width 136 height 15
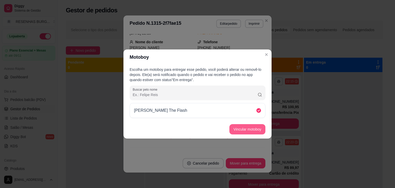
click at [256, 129] on button "Vincular motoboy" at bounding box center [247, 129] width 36 height 10
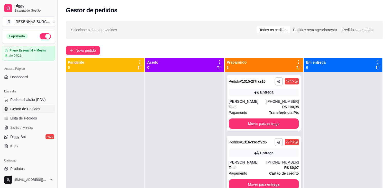
click at [250, 162] on div "[PERSON_NAME]" at bounding box center [248, 161] width 38 height 5
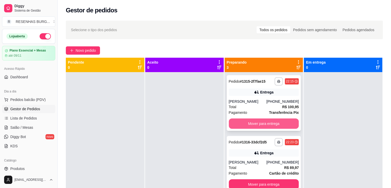
click at [274, 121] on button "Mover para entrega" at bounding box center [264, 123] width 70 height 10
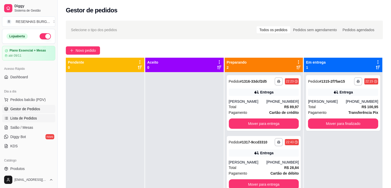
click at [29, 121] on link "Lista de Pedidos" at bounding box center [28, 118] width 53 height 8
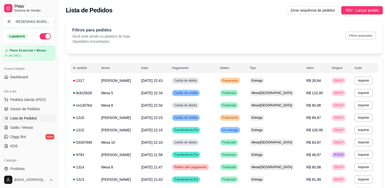
click at [354, 32] on button "Filtros avançados" at bounding box center [361, 35] width 30 height 8
select select "0"
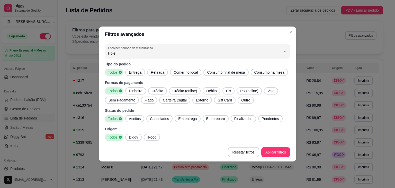
click at [137, 74] on span "Entrega" at bounding box center [135, 72] width 17 height 5
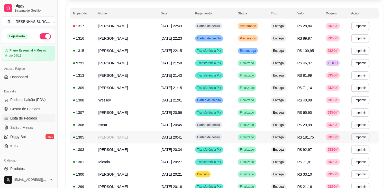
scroll to position [29, 0]
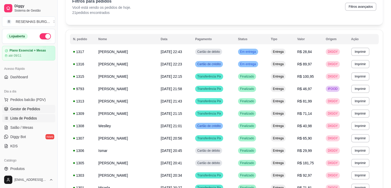
click at [24, 107] on span "Gestor de Pedidos" at bounding box center [25, 108] width 30 height 5
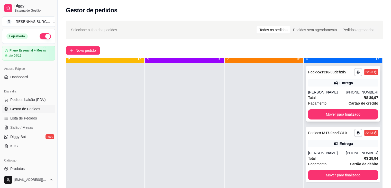
scroll to position [14, 0]
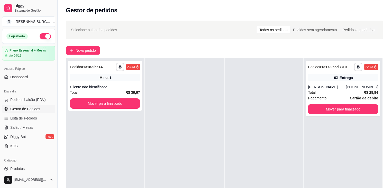
click at [40, 34] on button "button" at bounding box center [45, 36] width 11 height 6
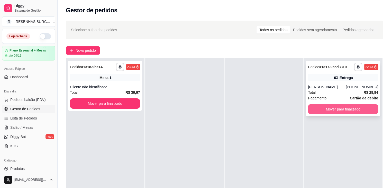
click at [334, 110] on button "Mover para finalizado" at bounding box center [343, 109] width 70 height 10
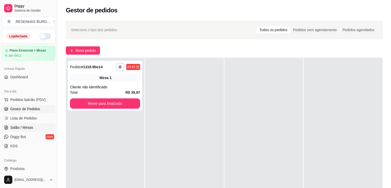
click at [25, 125] on span "Salão / Mesas" at bounding box center [21, 127] width 23 height 5
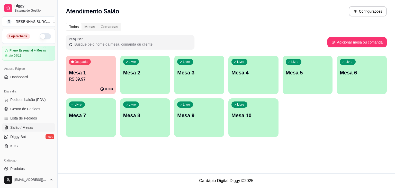
click at [86, 79] on p "R$ 39,97" at bounding box center [91, 79] width 44 height 6
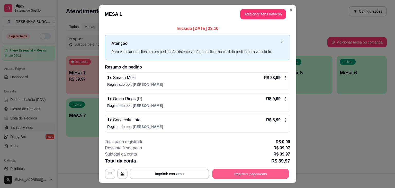
click at [234, 172] on button "Registrar pagamento" at bounding box center [250, 173] width 77 height 10
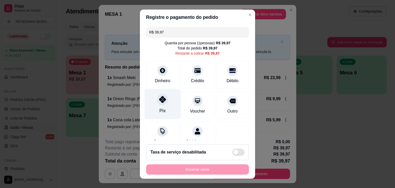
click at [159, 110] on div "Pix" at bounding box center [162, 110] width 6 height 7
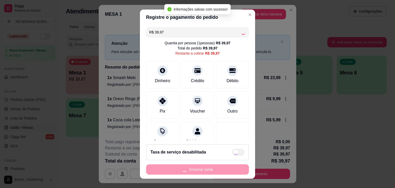
type input "R$ 0,00"
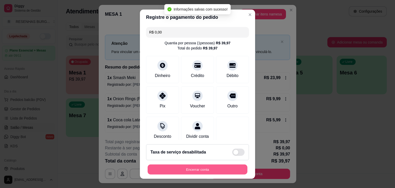
click at [203, 170] on button "Encerrar conta" at bounding box center [198, 169] width 100 height 10
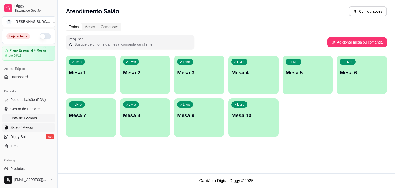
click at [32, 116] on span "Lista de Pedidos" at bounding box center [23, 117] width 27 height 5
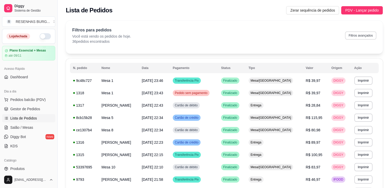
click at [360, 37] on button "Filtros avançados" at bounding box center [360, 35] width 31 height 8
select select "0"
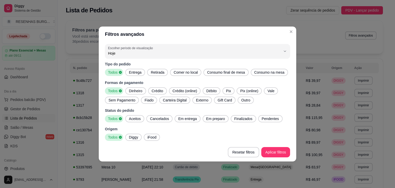
click at [140, 74] on span "Entrega" at bounding box center [135, 72] width 17 height 5
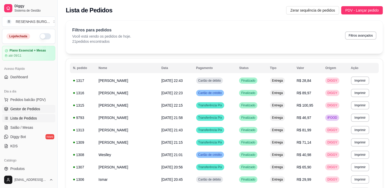
click at [31, 110] on span "Gestor de Pedidos" at bounding box center [25, 108] width 30 height 5
